Goal: Information Seeking & Learning: Learn about a topic

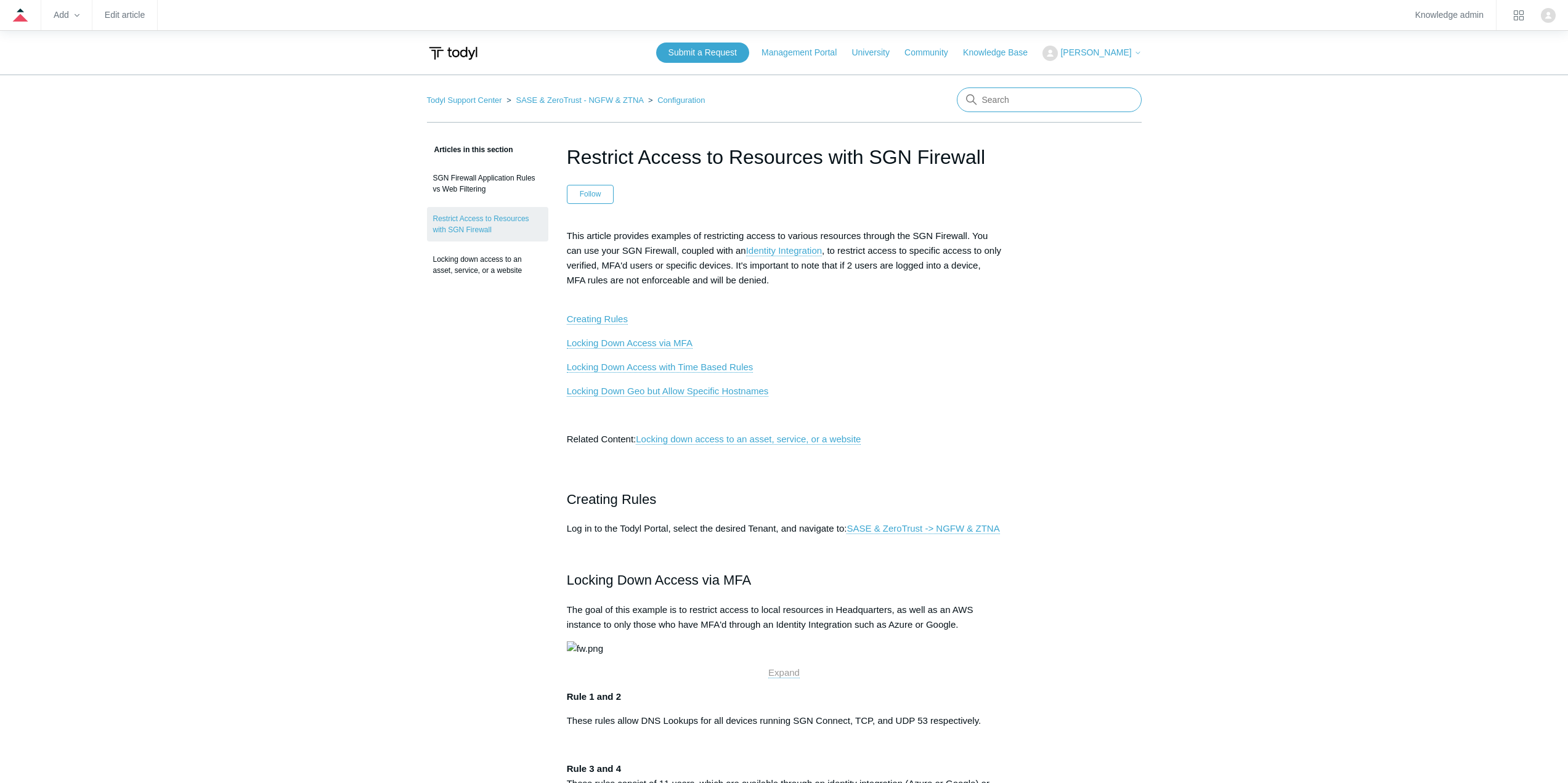
click at [1053, 93] on input "Search" at bounding box center [1049, 100] width 184 height 25
type input "rdp"
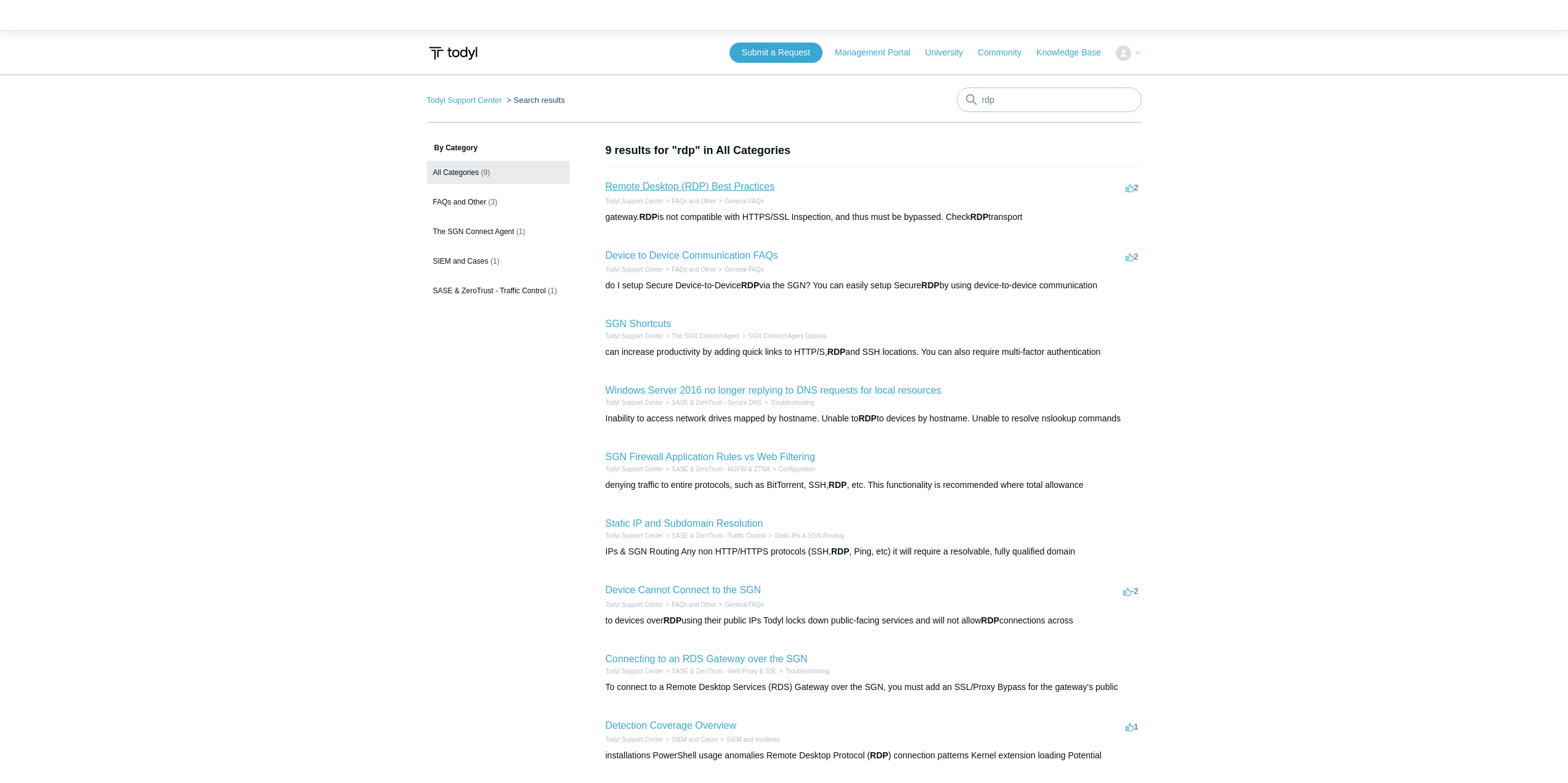
click at [677, 190] on link "Remote Desktop (RDP) Best Practices" at bounding box center [690, 187] width 170 height 11
